Goal: Task Accomplishment & Management: Complete application form

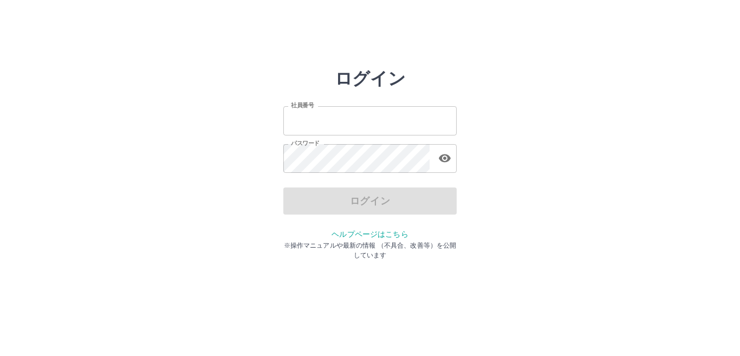
type input "*******"
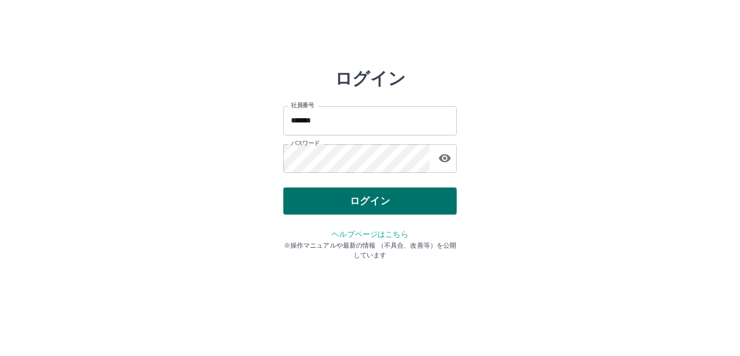
drag, startPoint x: 0, startPoint y: 0, endPoint x: 340, endPoint y: 194, distance: 391.4
click at [340, 194] on div "ログイン" at bounding box center [369, 200] width 173 height 27
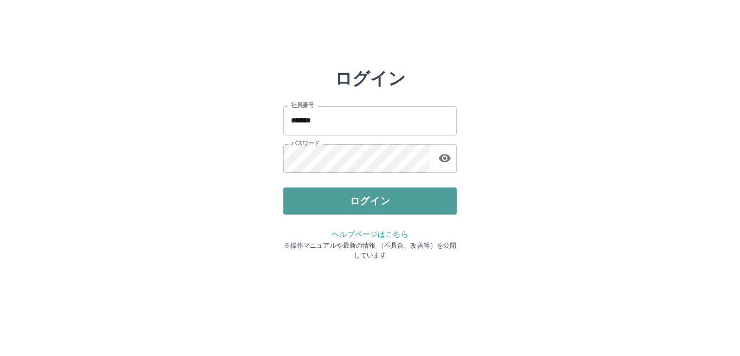
click at [335, 204] on button "ログイン" at bounding box center [369, 200] width 173 height 27
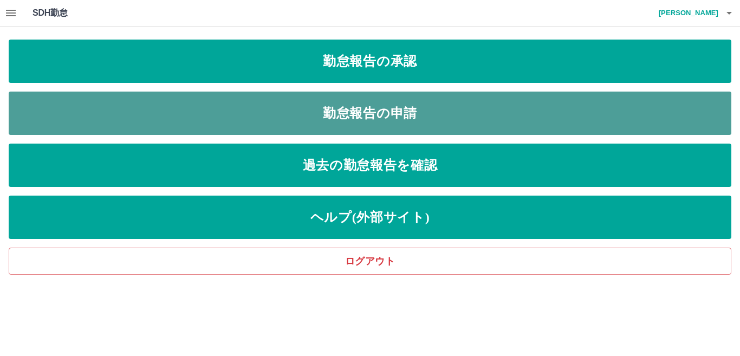
click at [356, 111] on link "勤怠報告の申請" at bounding box center [370, 113] width 723 height 43
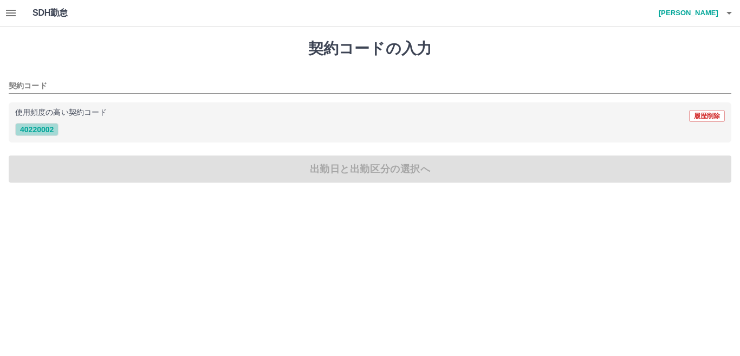
click at [55, 129] on button "40220002" at bounding box center [36, 129] width 43 height 13
type input "********"
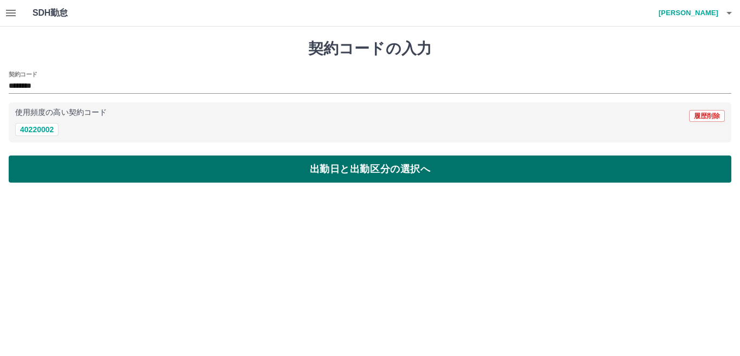
click at [144, 173] on button "出勤日と出勤区分の選択へ" at bounding box center [370, 168] width 723 height 27
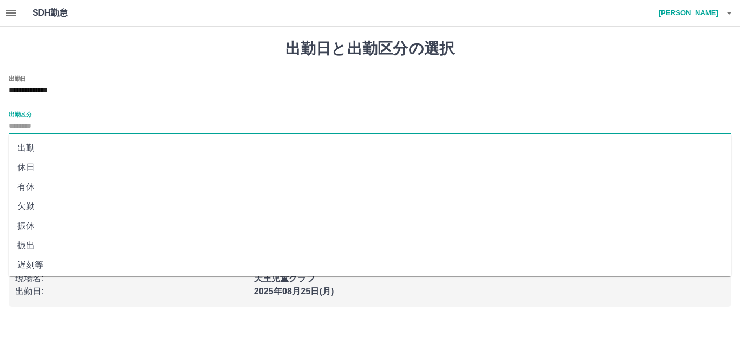
click at [49, 125] on input "出勤区分" at bounding box center [370, 127] width 723 height 14
click at [34, 146] on li "出勤" at bounding box center [370, 148] width 723 height 20
type input "**"
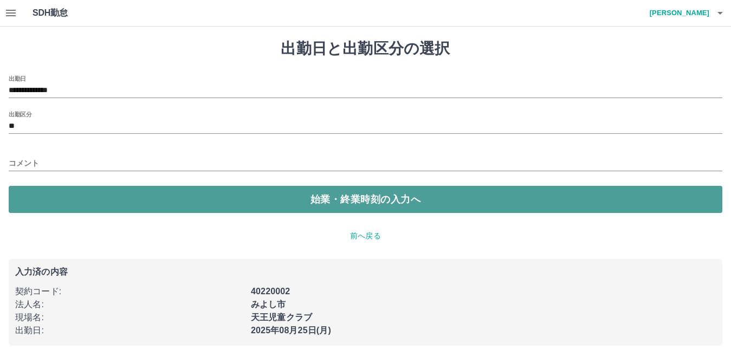
click at [177, 212] on button "始業・終業時刻の入力へ" at bounding box center [365, 199] width 713 height 27
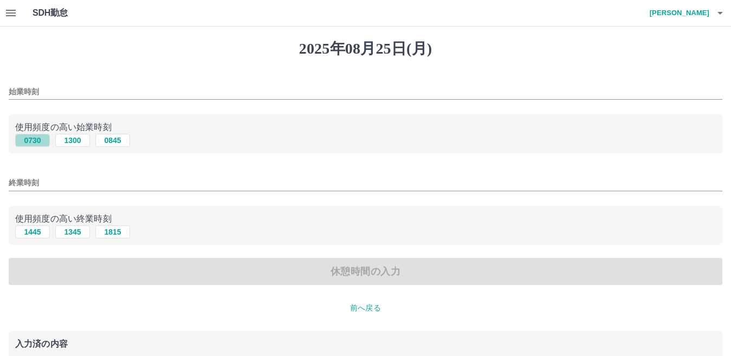
click at [31, 141] on button "0730" at bounding box center [32, 140] width 35 height 13
type input "****"
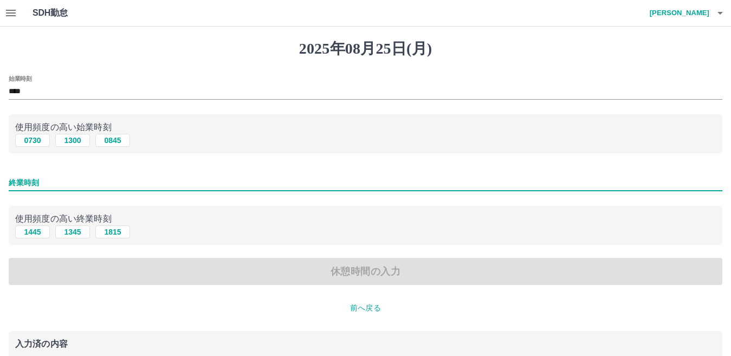
click at [31, 185] on input "終業時刻" at bounding box center [365, 183] width 713 height 16
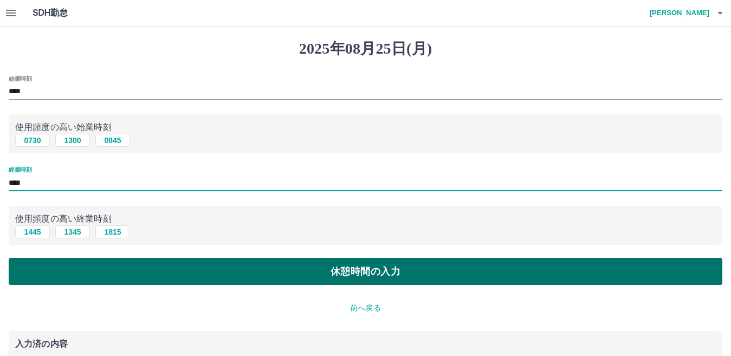
type input "****"
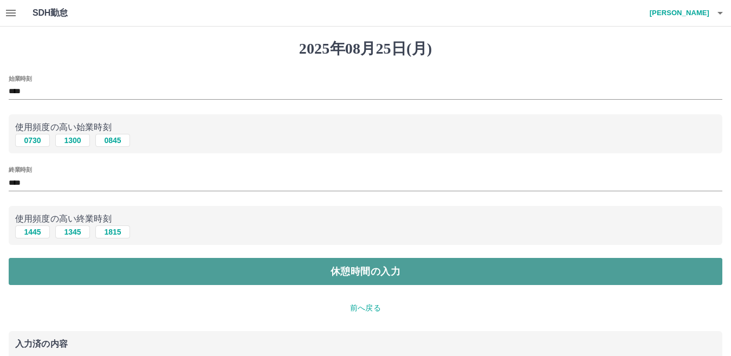
click at [212, 262] on button "休憩時間の入力" at bounding box center [365, 271] width 713 height 27
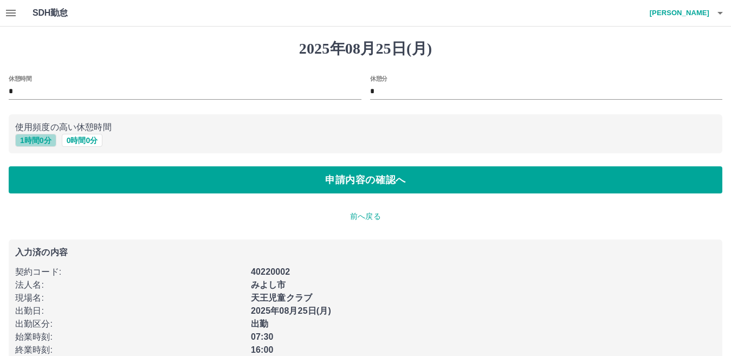
click at [41, 141] on button "1 時間 0 分" at bounding box center [35, 140] width 41 height 13
type input "*"
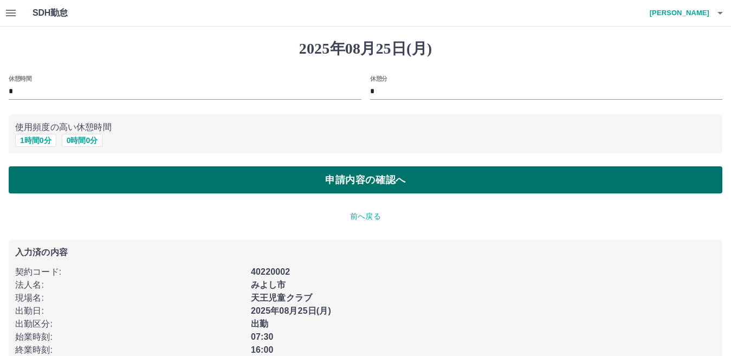
click at [148, 189] on button "申請内容の確認へ" at bounding box center [365, 179] width 713 height 27
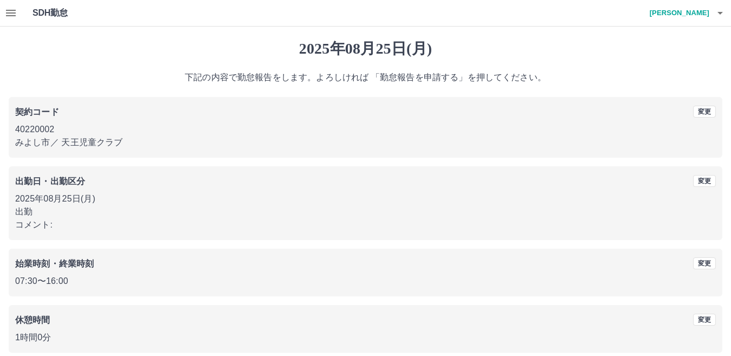
scroll to position [50, 0]
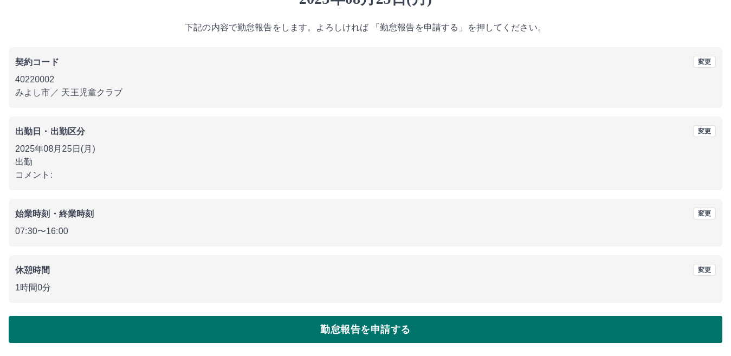
click at [219, 335] on button "勤怠報告を申請する" at bounding box center [365, 329] width 713 height 27
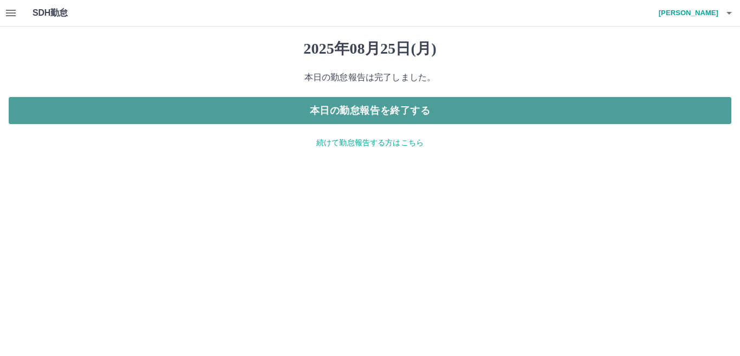
click at [239, 113] on button "本日の勤怠報告を終了する" at bounding box center [370, 110] width 723 height 27
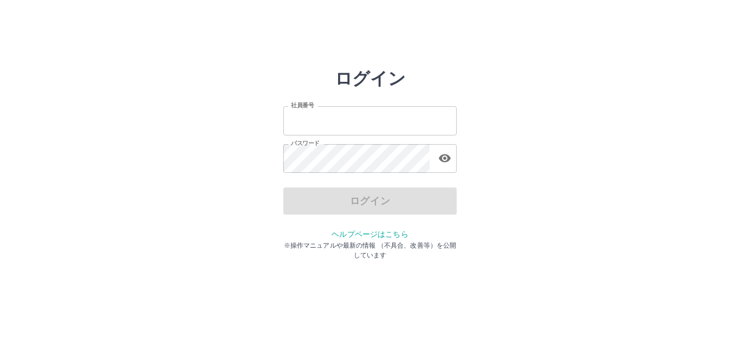
type input "*******"
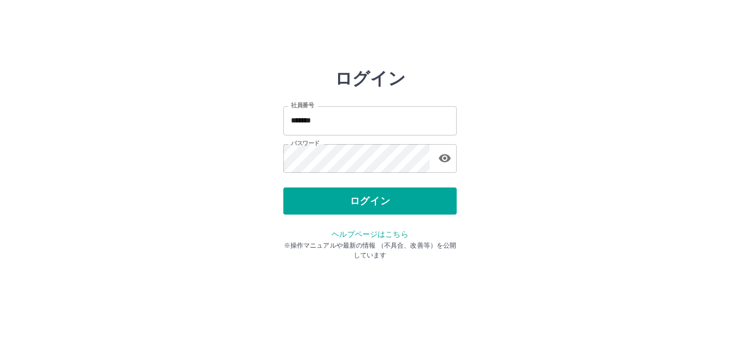
click at [296, 205] on div "ログイン" at bounding box center [369, 200] width 173 height 27
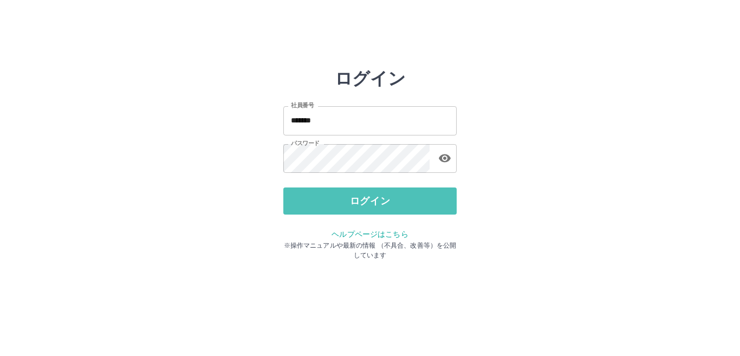
click at [296, 205] on button "ログイン" at bounding box center [369, 200] width 173 height 27
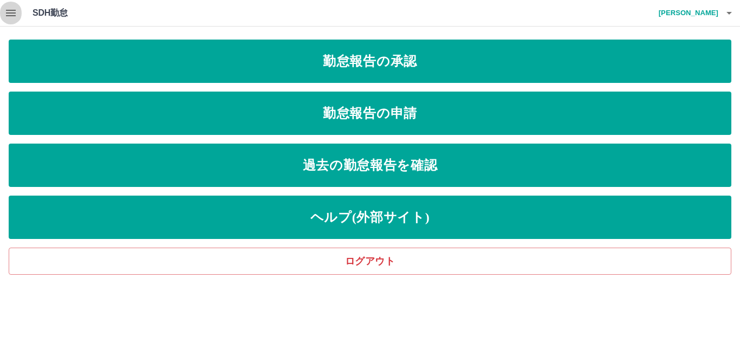
click at [6, 10] on icon "button" at bounding box center [11, 13] width 10 height 7
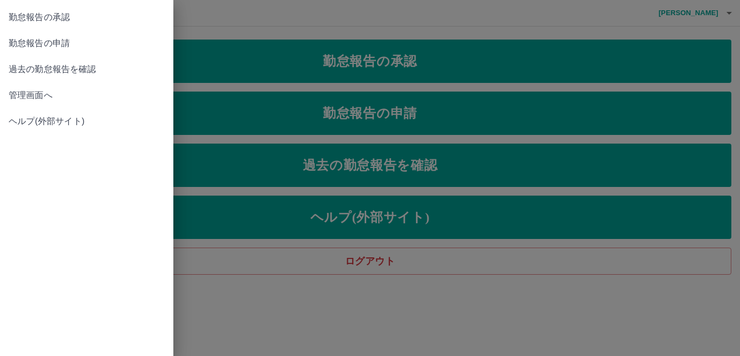
click at [59, 20] on span "勤怠報告の承認" at bounding box center [87, 17] width 156 height 13
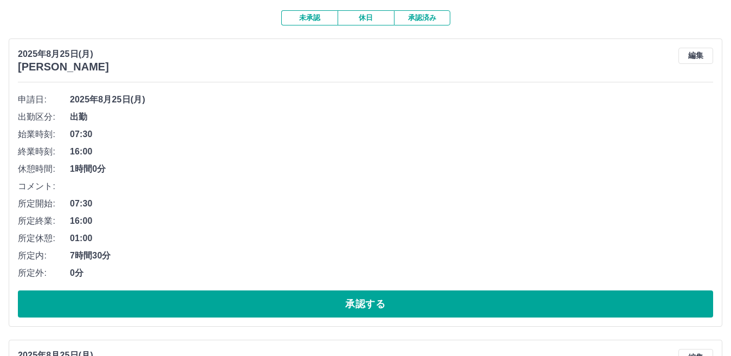
scroll to position [108, 0]
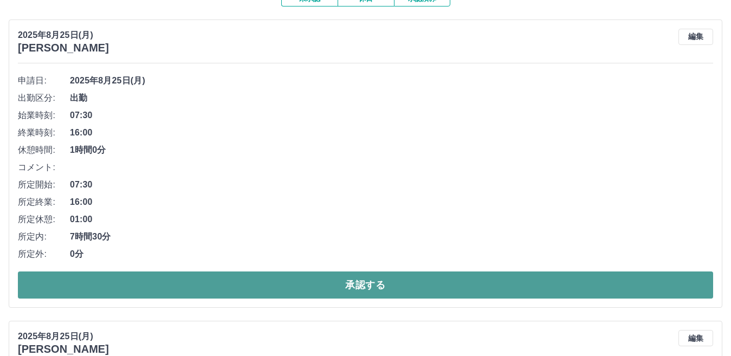
click at [330, 289] on button "承認する" at bounding box center [365, 284] width 695 height 27
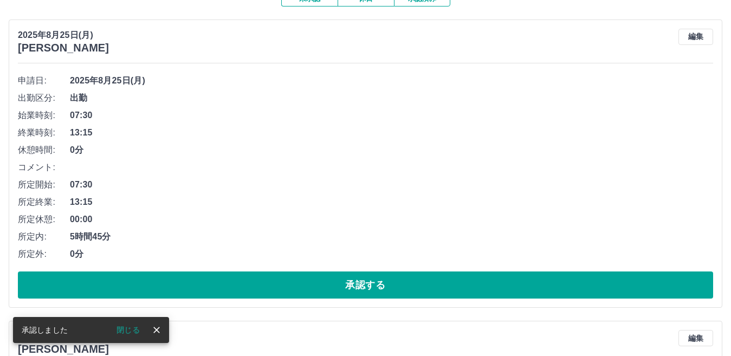
click at [330, 289] on button "承認する" at bounding box center [365, 284] width 695 height 27
click at [330, 287] on button "承認する" at bounding box center [365, 284] width 695 height 27
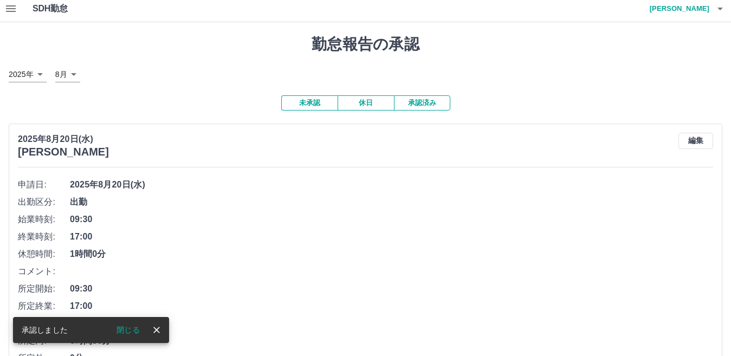
scroll to position [0, 0]
